Goal: Information Seeking & Learning: Learn about a topic

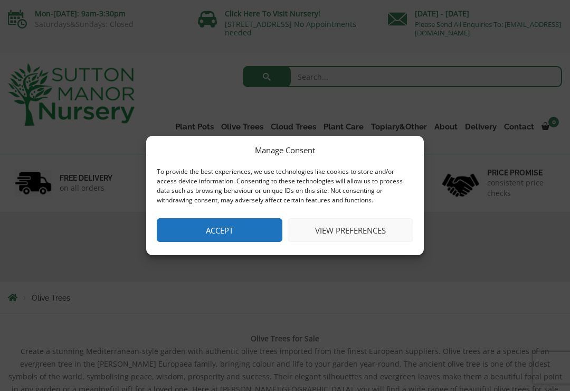
click at [237, 229] on button "Accept" at bounding box center [220, 230] width 126 height 24
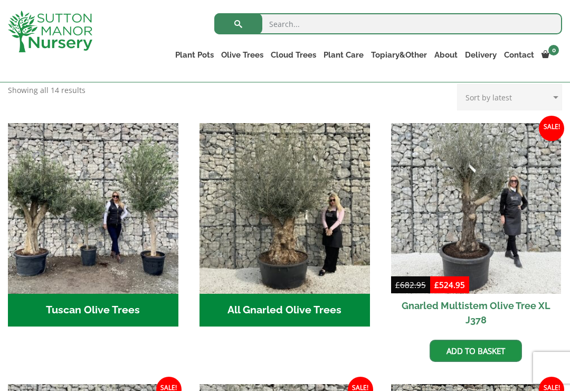
scroll to position [349, 0]
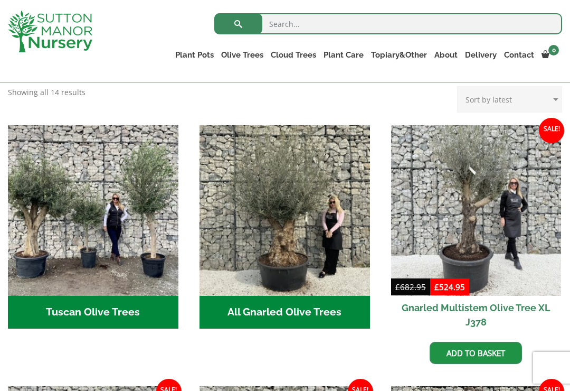
click at [0, 0] on link "Gnarled Olive Trees (Bella Range)" at bounding box center [0, 0] width 0 height 0
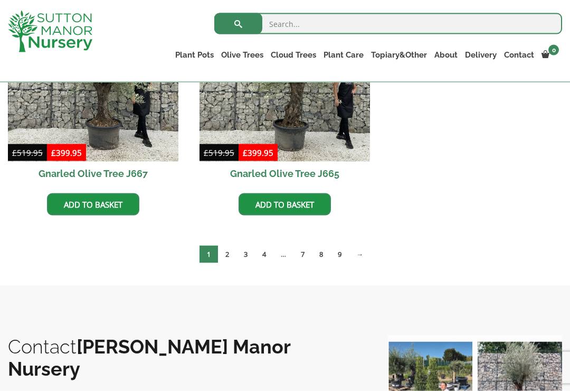
scroll to position [855, 0]
click at [228, 259] on link "2" at bounding box center [227, 253] width 18 height 17
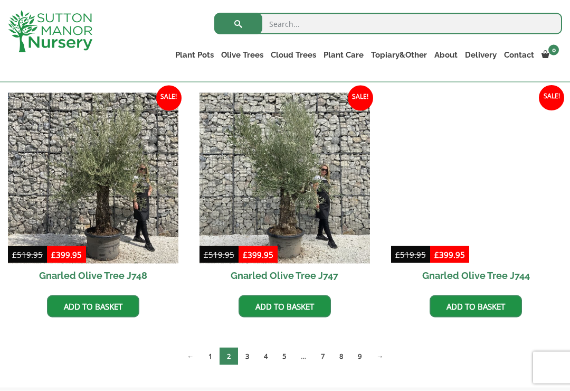
scroll to position [938, 0]
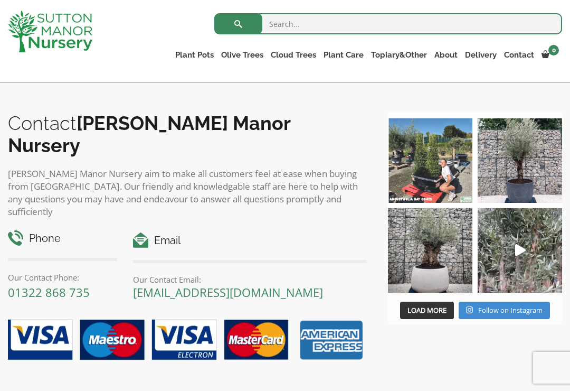
click at [450, 169] on img at bounding box center [430, 160] width 84 height 84
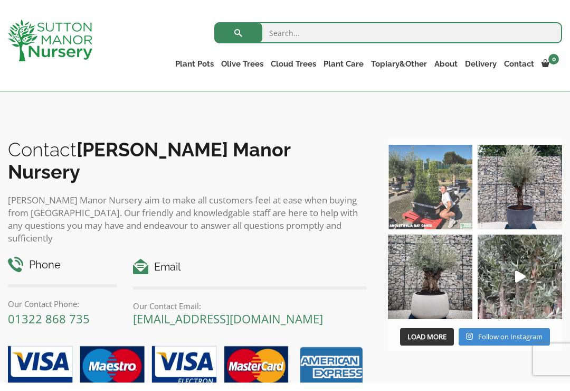
scroll to position [1077, 0]
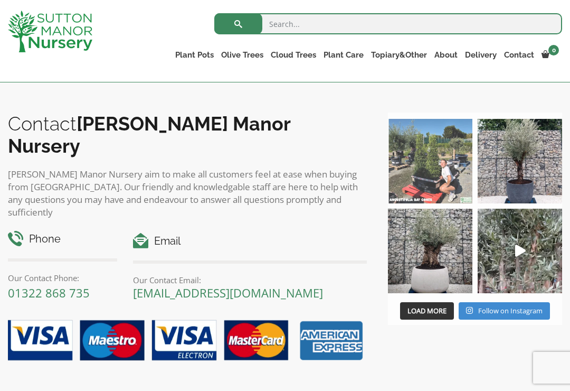
click at [287, 26] on input "search" at bounding box center [388, 23] width 348 height 21
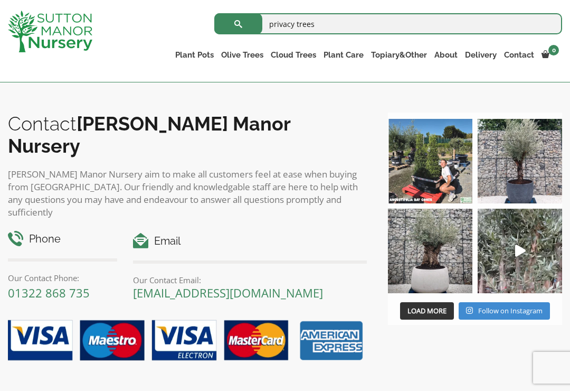
type input "privacy trees"
click at [238, 24] on button "submit" at bounding box center [238, 23] width 48 height 21
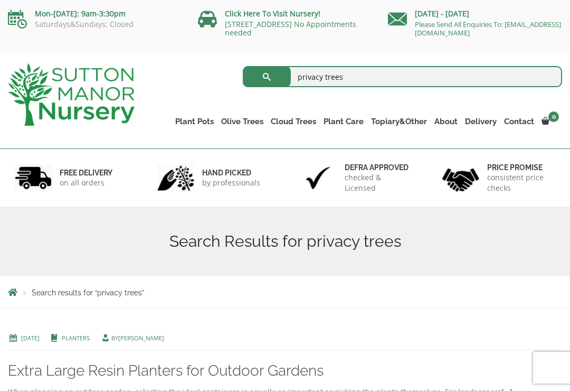
click at [298, 119] on link "Cloud Trees" at bounding box center [293, 121] width 53 height 15
click at [0, 0] on link "Ilex Crenata Cloud Trees" at bounding box center [0, 0] width 0 height 0
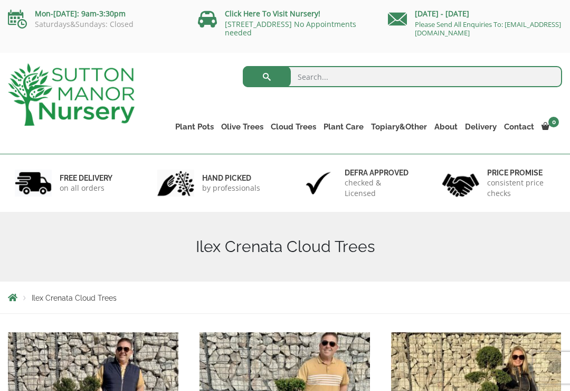
click at [0, 0] on link "Red Robins" at bounding box center [0, 0] width 0 height 0
